Goal: Communication & Community: Answer question/provide support

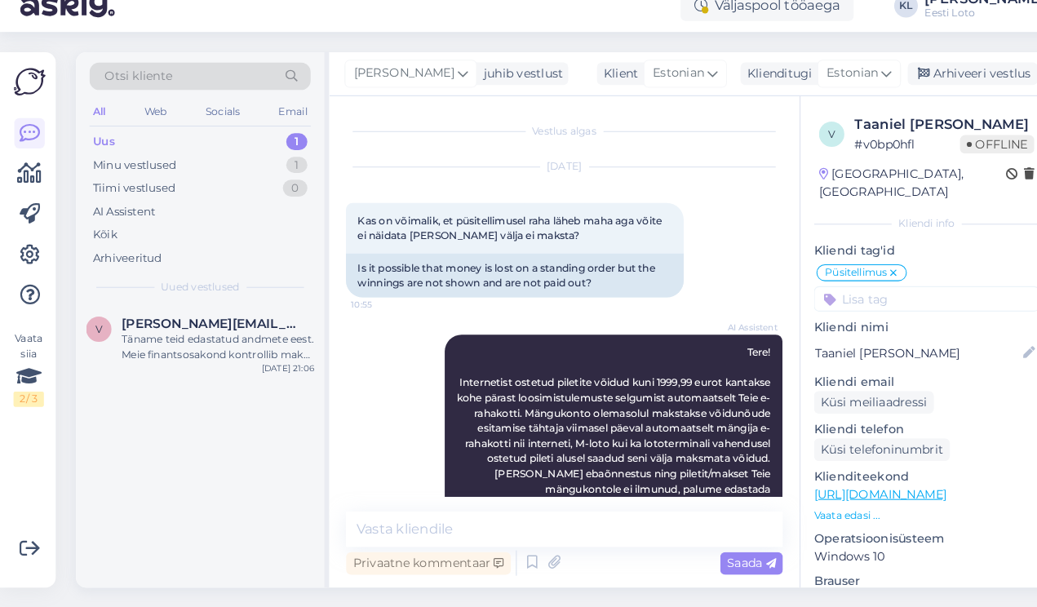
scroll to position [2961, 0]
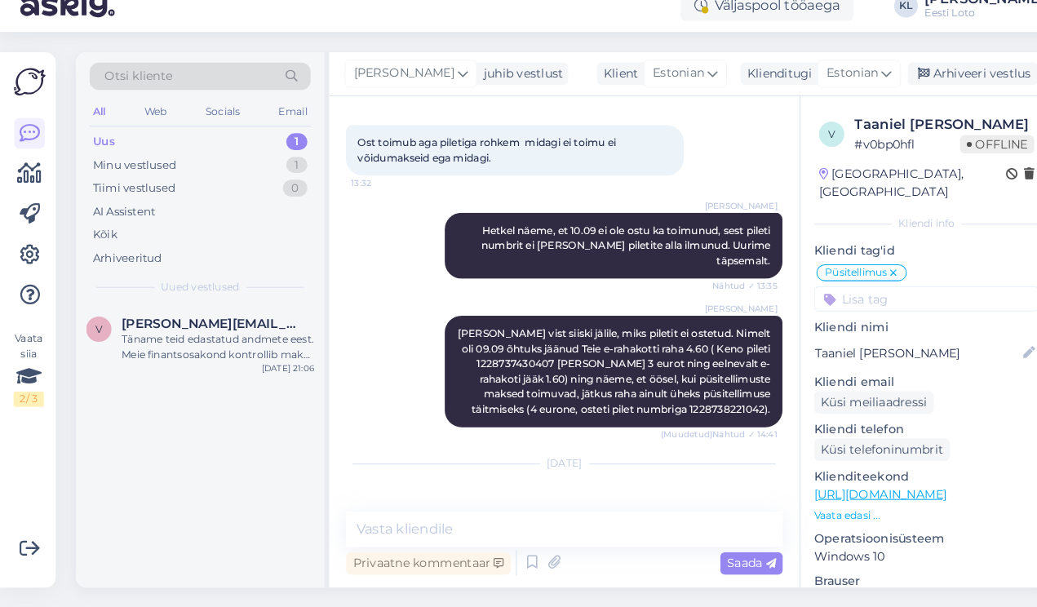
click at [375, 503] on img at bounding box center [367, 535] width 65 height 65
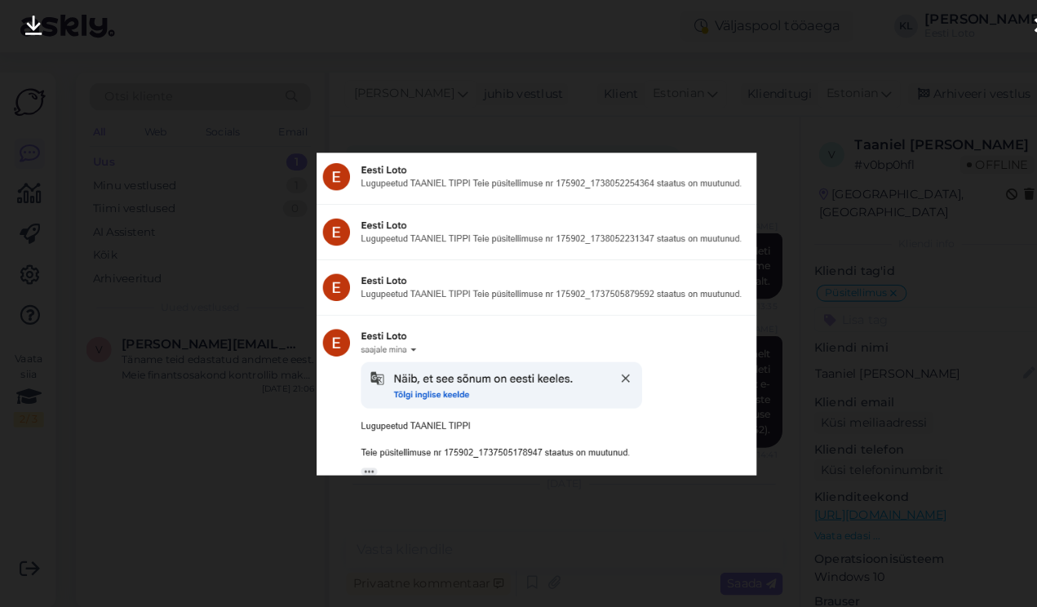
click at [799, 321] on div at bounding box center [518, 303] width 1037 height 607
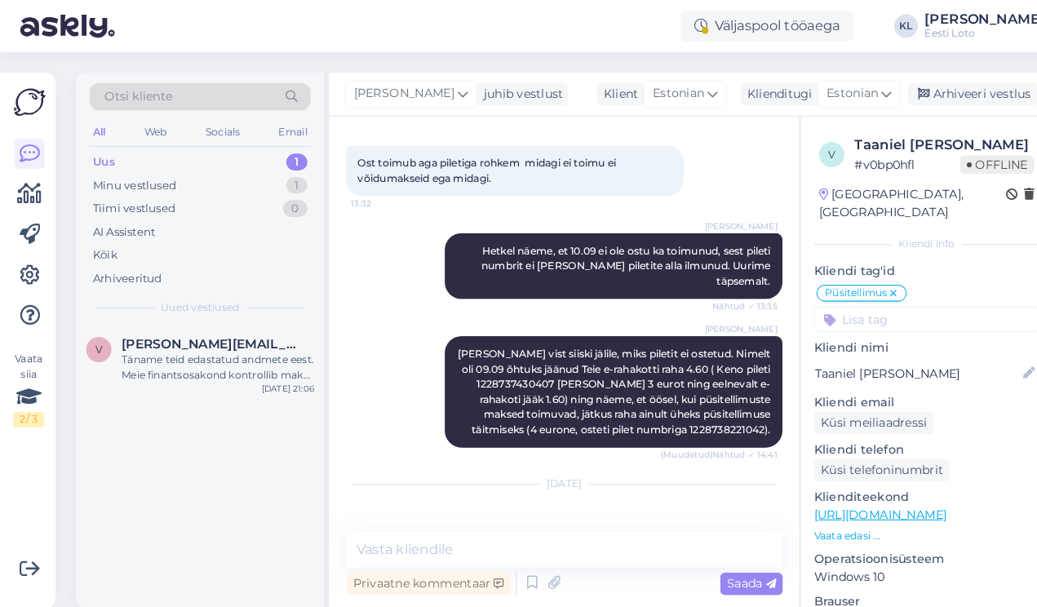
click at [193, 153] on div "Uus 1" at bounding box center [193, 156] width 214 height 23
click at [131, 156] on div "Uus 1" at bounding box center [193, 156] width 214 height 23
click at [163, 350] on div "Täname teid edastatud andmete eest. Meie finantsosakond kontrollib makse esimes…" at bounding box center [211, 354] width 186 height 29
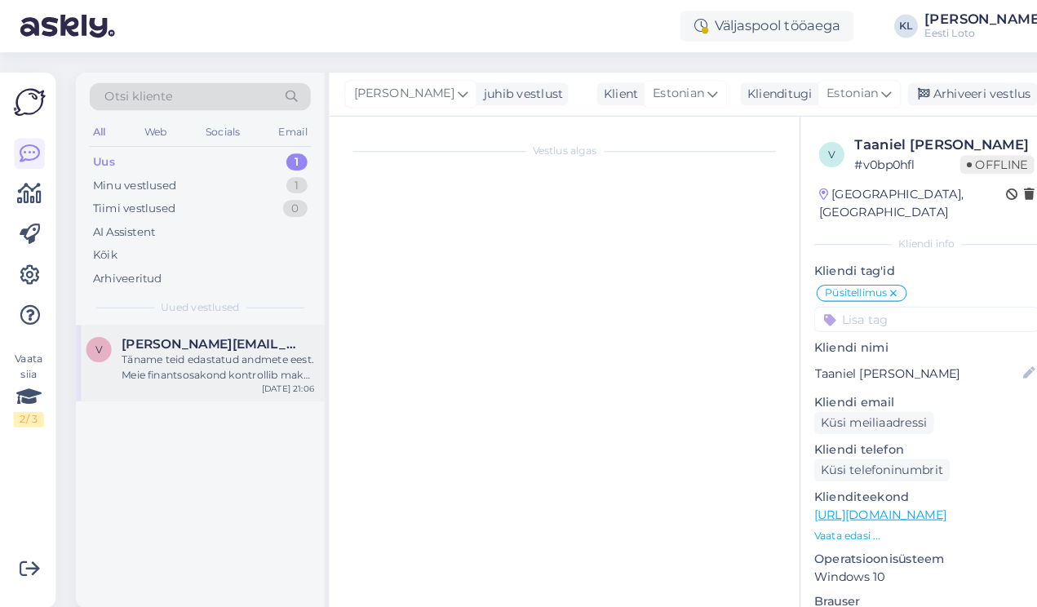
scroll to position [269, 0]
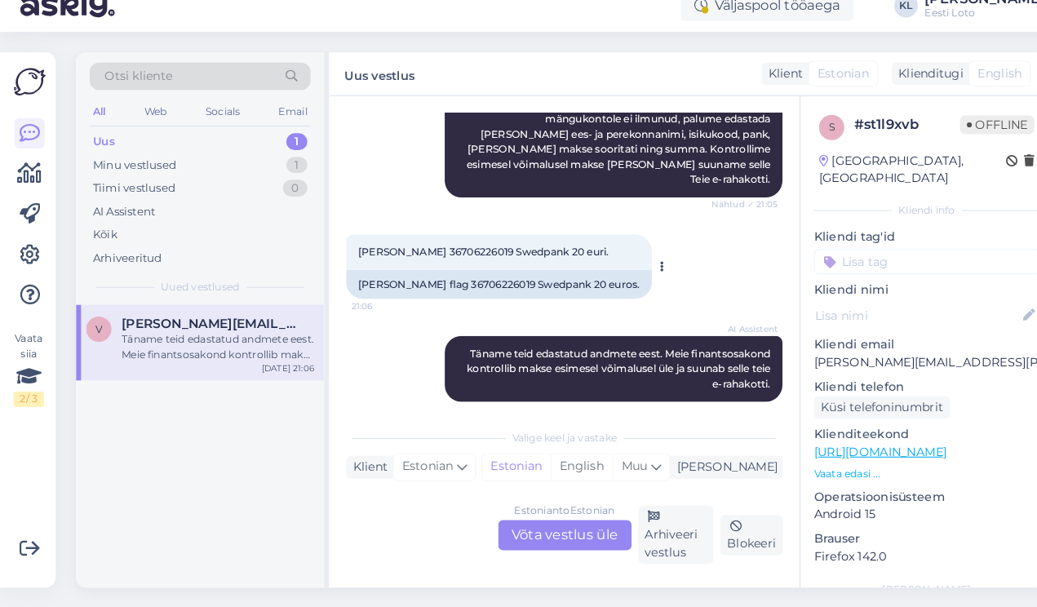
click at [438, 257] on span "[PERSON_NAME] 36706226019 Swedpank 20 euri." at bounding box center [467, 263] width 242 height 12
copy span "36706226019"
click at [520, 522] on div "Estonian to Estonian Võta vestlus üle" at bounding box center [545, 536] width 129 height 29
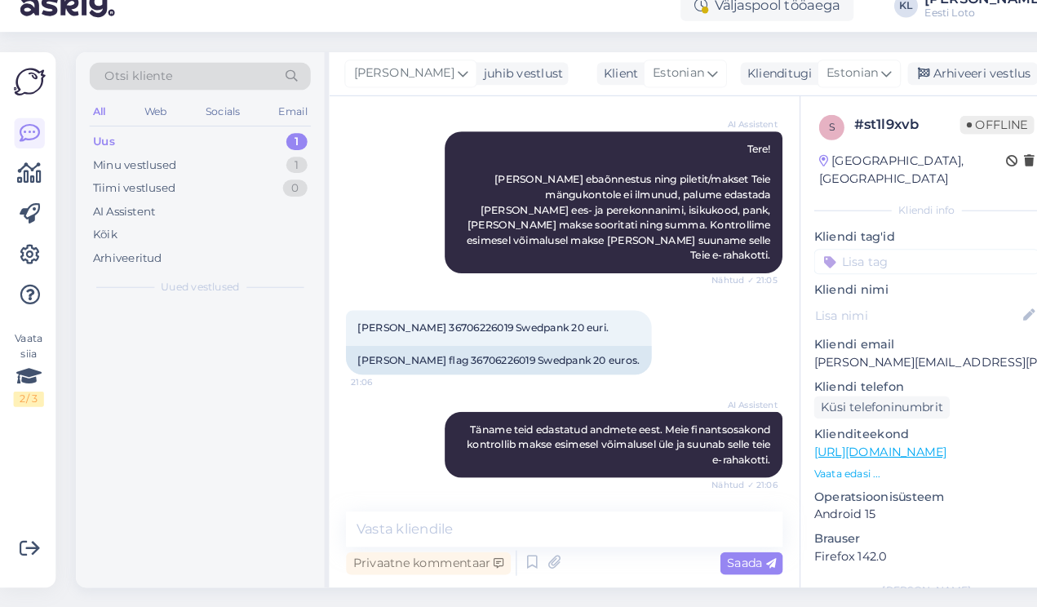
scroll to position [181, 0]
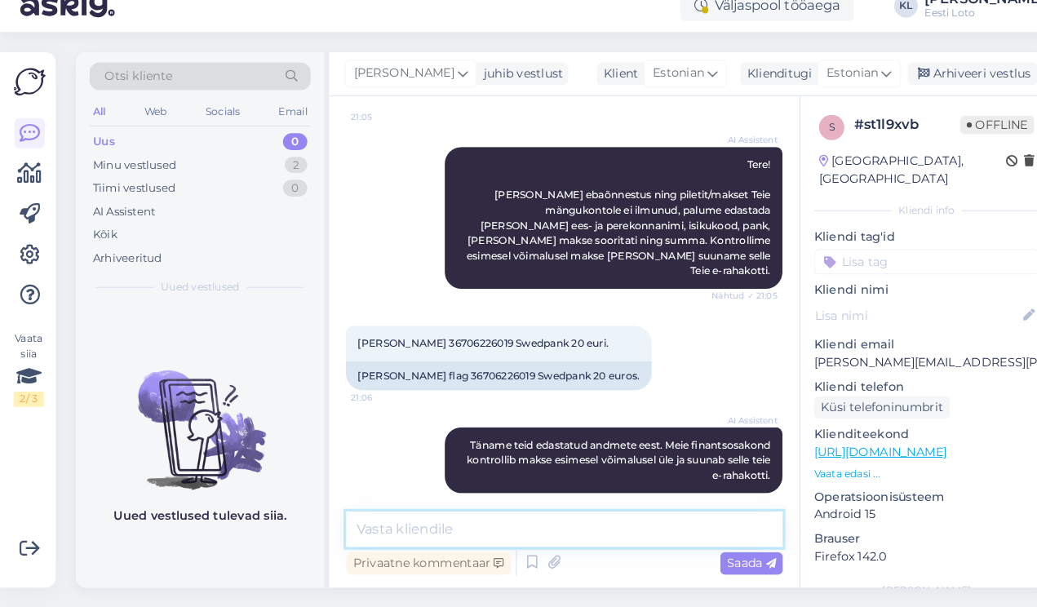
click at [441, 514] on textarea at bounding box center [546, 531] width 422 height 34
paste textarea "Kahjuks Teie makse ebaõnnestus tehnilise [PERSON_NAME] tõttu. Kontrollisime mak…"
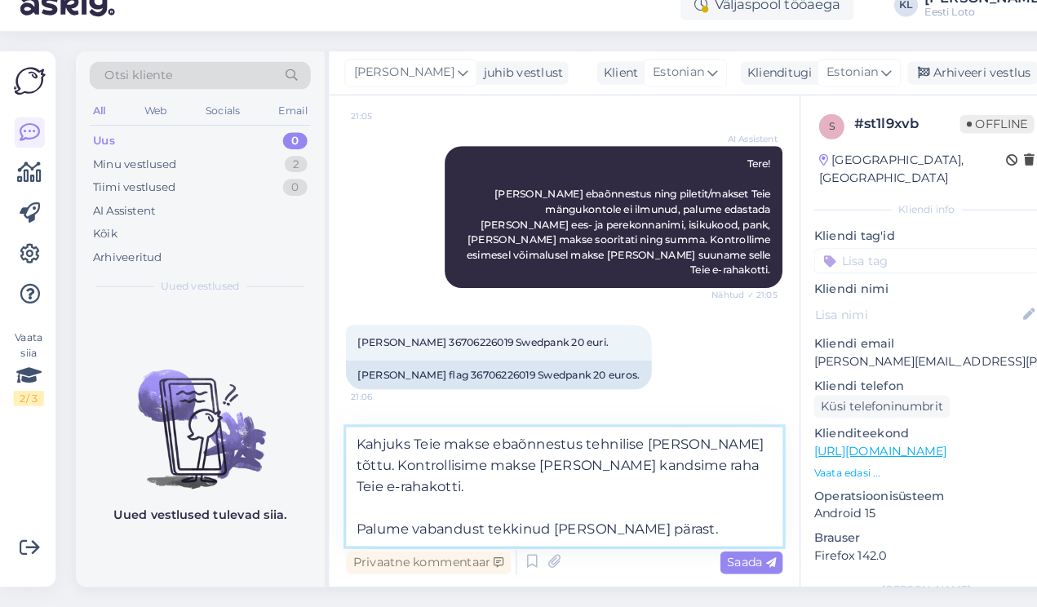
scroll to position [0, 0]
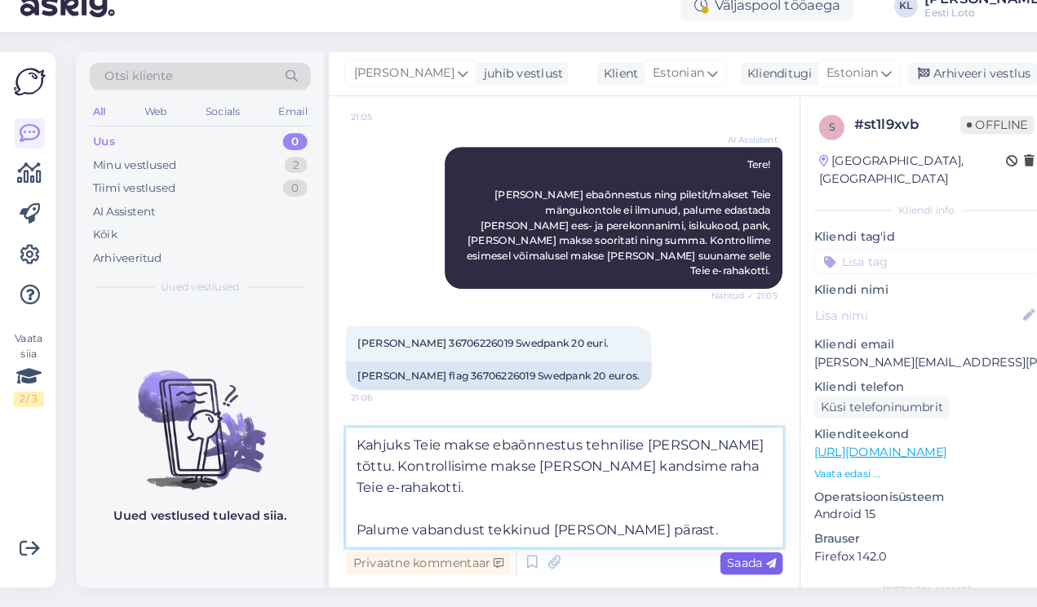
type textarea "Kahjuks Teie makse ebaõnnestus tehnilise [PERSON_NAME] tõttu. Kontrollisime mak…"
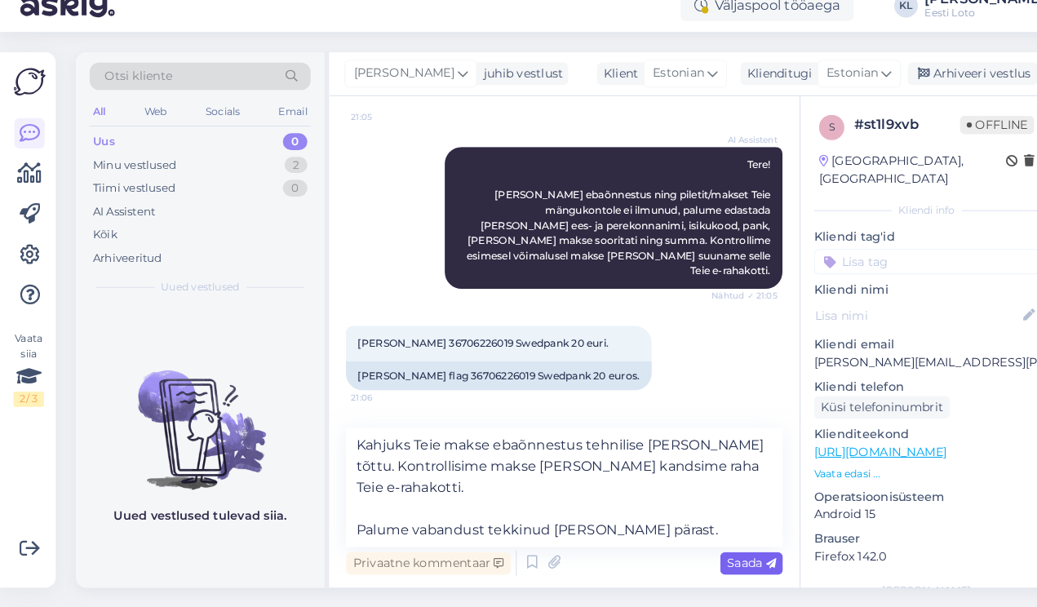
click at [716, 557] on span "Saada" at bounding box center [726, 564] width 47 height 15
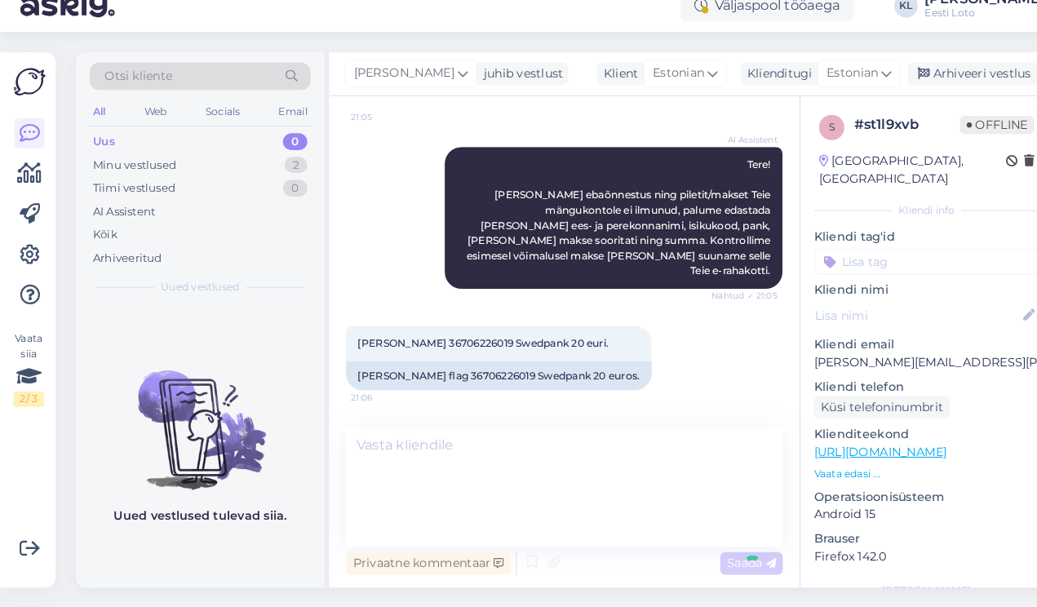
scroll to position [344, 0]
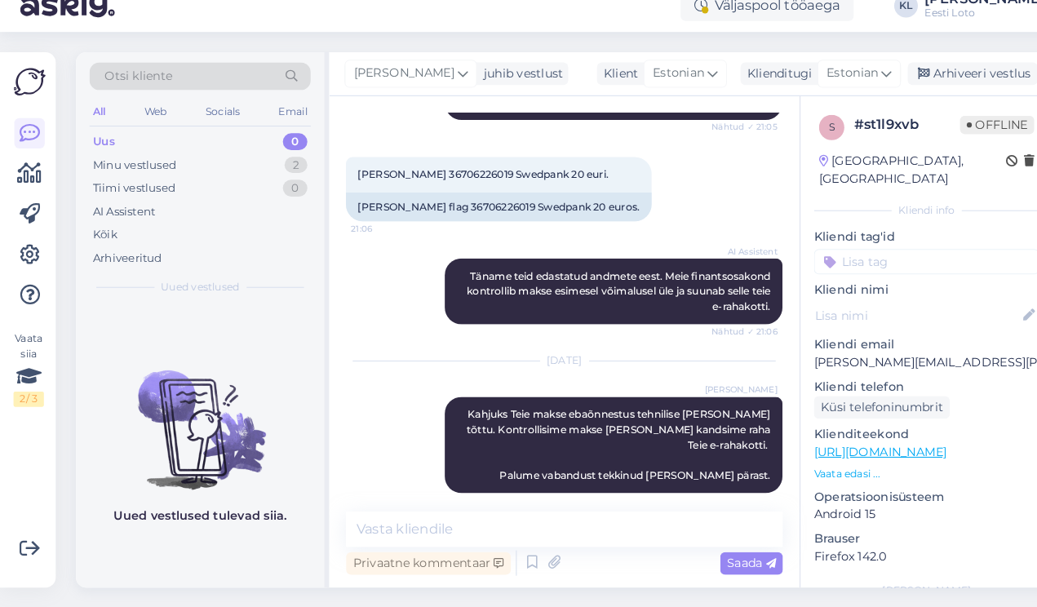
click at [857, 260] on input at bounding box center [896, 272] width 218 height 24
type input "e-r"
click at [880, 313] on span "E-rahakott" at bounding box center [875, 318] width 53 height 10
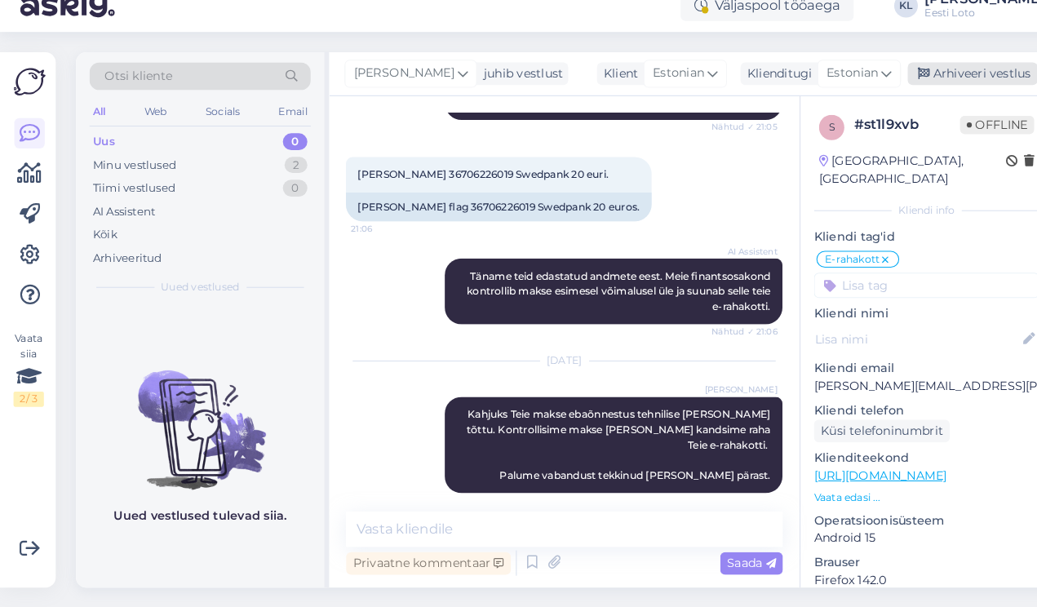
click at [956, 80] on div "Arhiveeri vestlus" at bounding box center [940, 91] width 126 height 22
